Goal: Transaction & Acquisition: Purchase product/service

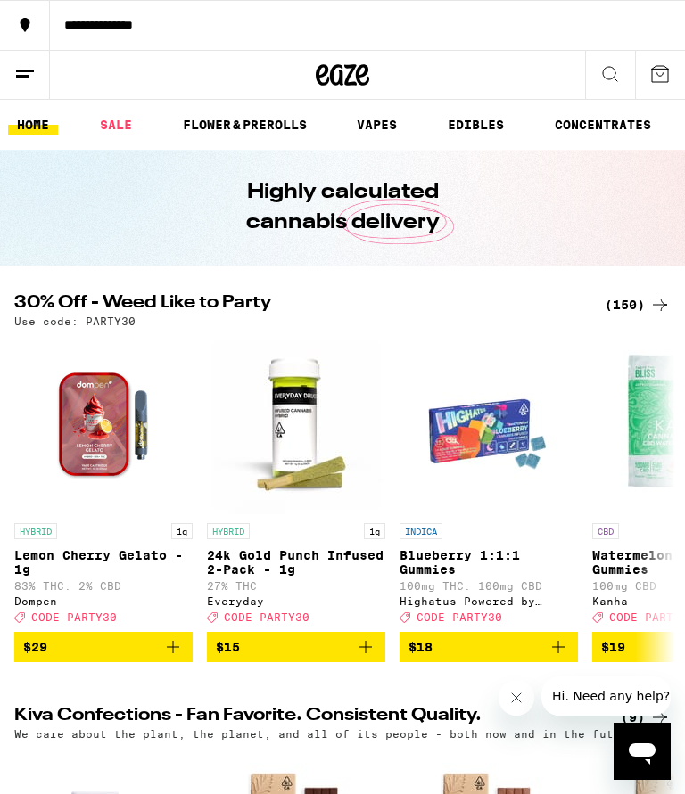
click at [636, 299] on div "(150)" at bounding box center [637, 304] width 66 height 21
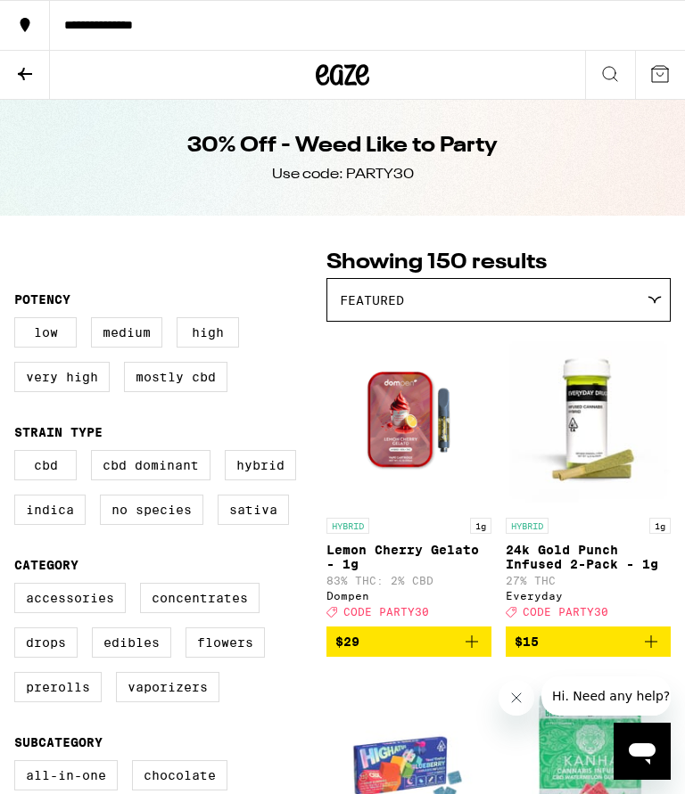
click at [251, 525] on label "Sativa" at bounding box center [252, 510] width 71 height 30
click at [19, 454] on input "Sativa" at bounding box center [18, 453] width 1 height 1
checkbox input "true"
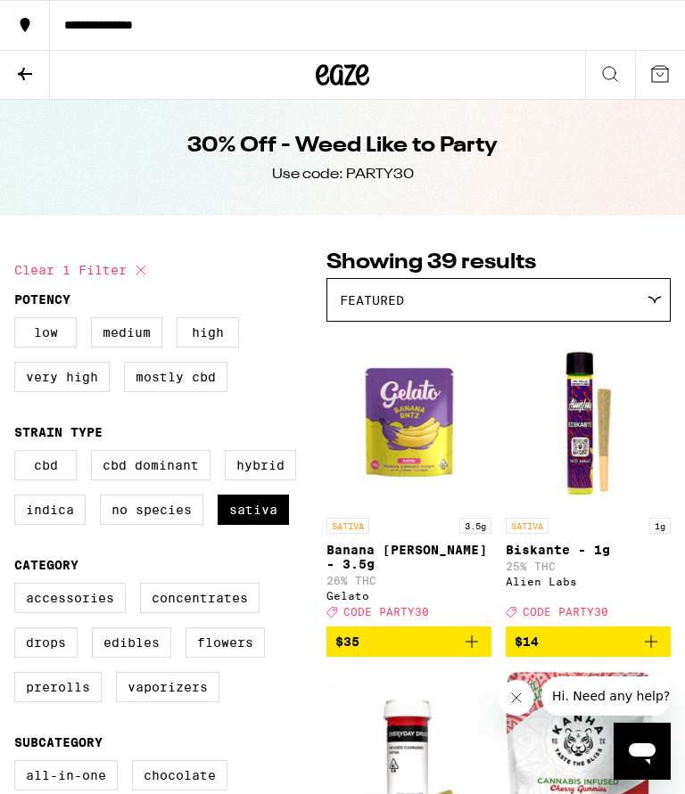
click at [161, 702] on label "Vaporizers" at bounding box center [167, 687] width 103 height 30
click at [19, 587] on input "Vaporizers" at bounding box center [18, 586] width 1 height 1
checkbox input "true"
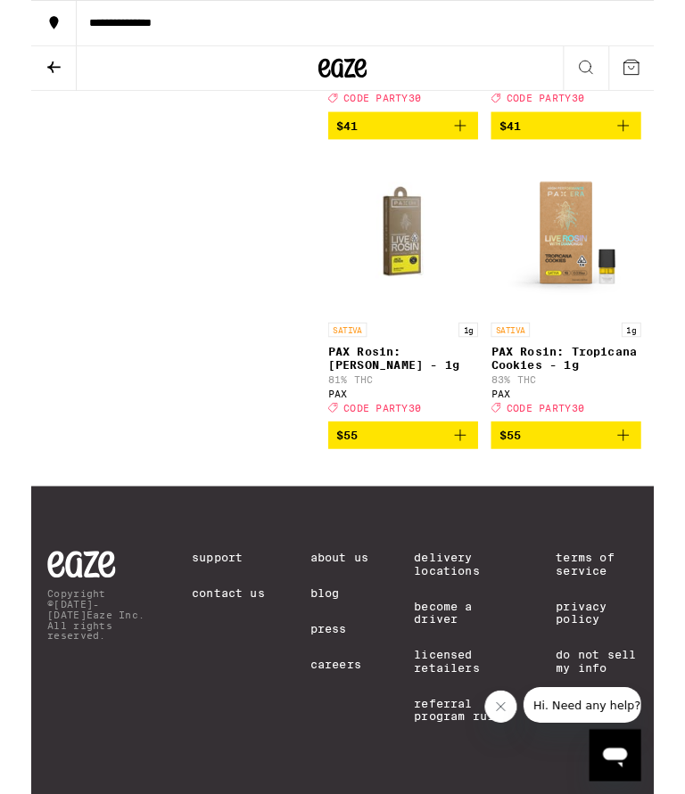
scroll to position [2328, 0]
